Goal: Transaction & Acquisition: Purchase product/service

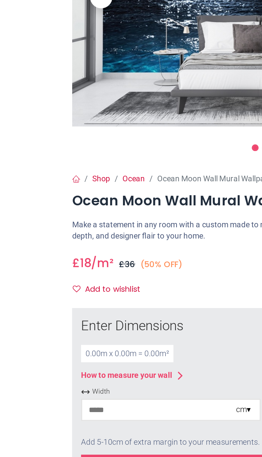
click at [47, 281] on input "number" at bounding box center [81, 282] width 74 height 10
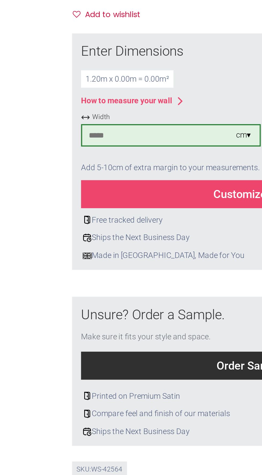
scroll to position [62, 0]
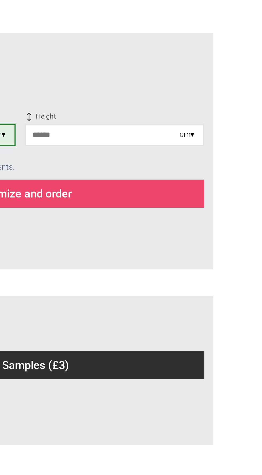
type input "***"
click at [140, 222] on input "number" at bounding box center [171, 222] width 74 height 10
type input "***"
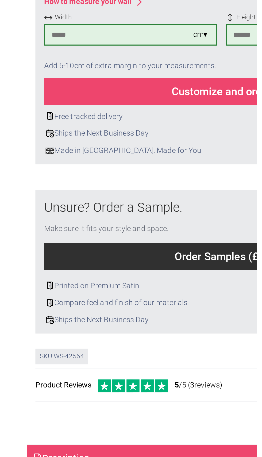
scroll to position [107, 0]
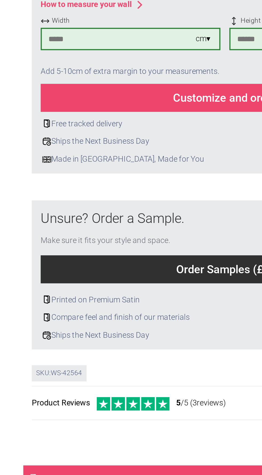
click at [63, 209] on div "Customize and order" at bounding box center [131, 203] width 176 height 13
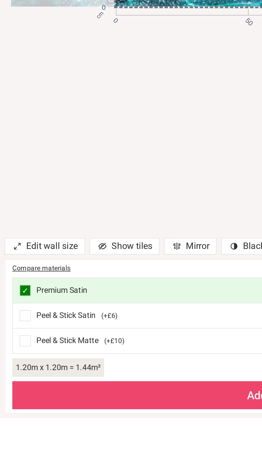
click at [11, 423] on span at bounding box center [11, 419] width 5 height 5
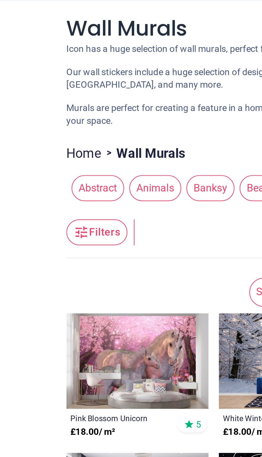
click at [48, 105] on span "Abstract" at bounding box center [52, 105] width 22 height 11
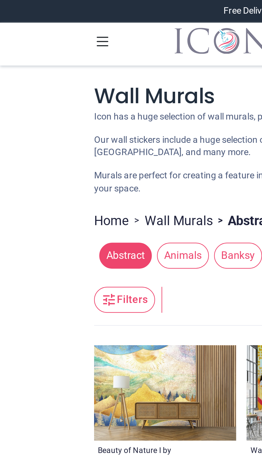
click at [41, 18] on icon at bounding box center [42, 17] width 7 height 7
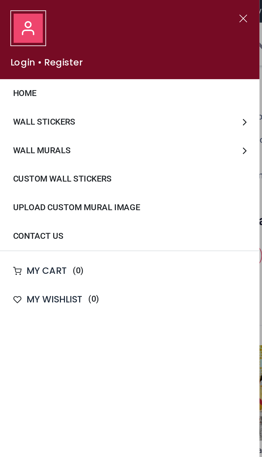
click at [9, 62] on span "Wall Murals" at bounding box center [17, 62] width 24 height 4
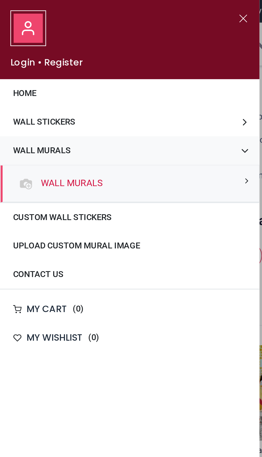
click at [105, 74] on div "Wall Murals" at bounding box center [53, 75] width 106 height 15
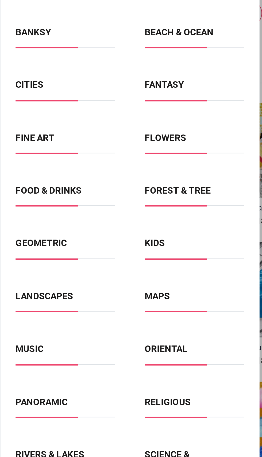
click at [17, 287] on link "Rivers & Lakes" at bounding box center [20, 287] width 28 height 4
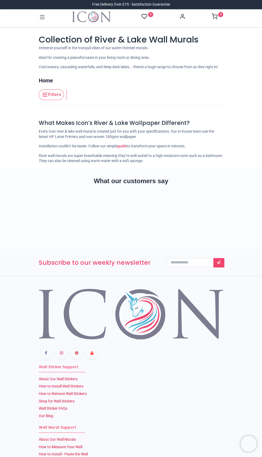
scroll to position [124, 0]
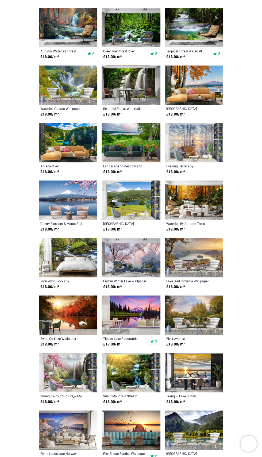
click at [36, 210] on div "Collection of River & Lake Wall Murals Immerse yourself in the tranquil vibes o…" at bounding box center [131, 281] width 193 height 742
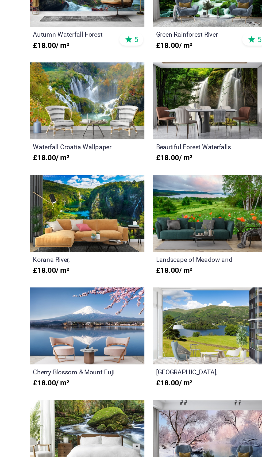
scroll to position [0, 0]
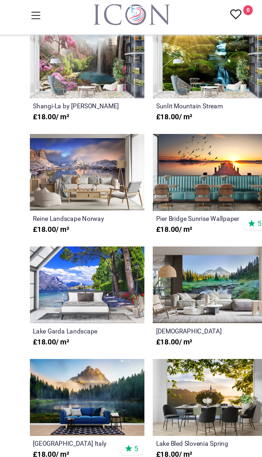
scroll to position [456, 0]
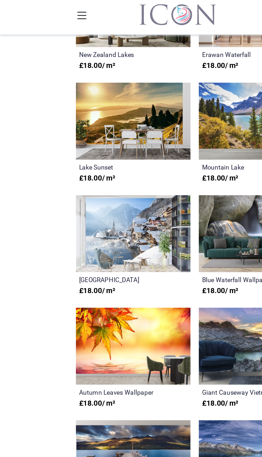
scroll to position [755, 0]
